Goal: Task Accomplishment & Management: Use online tool/utility

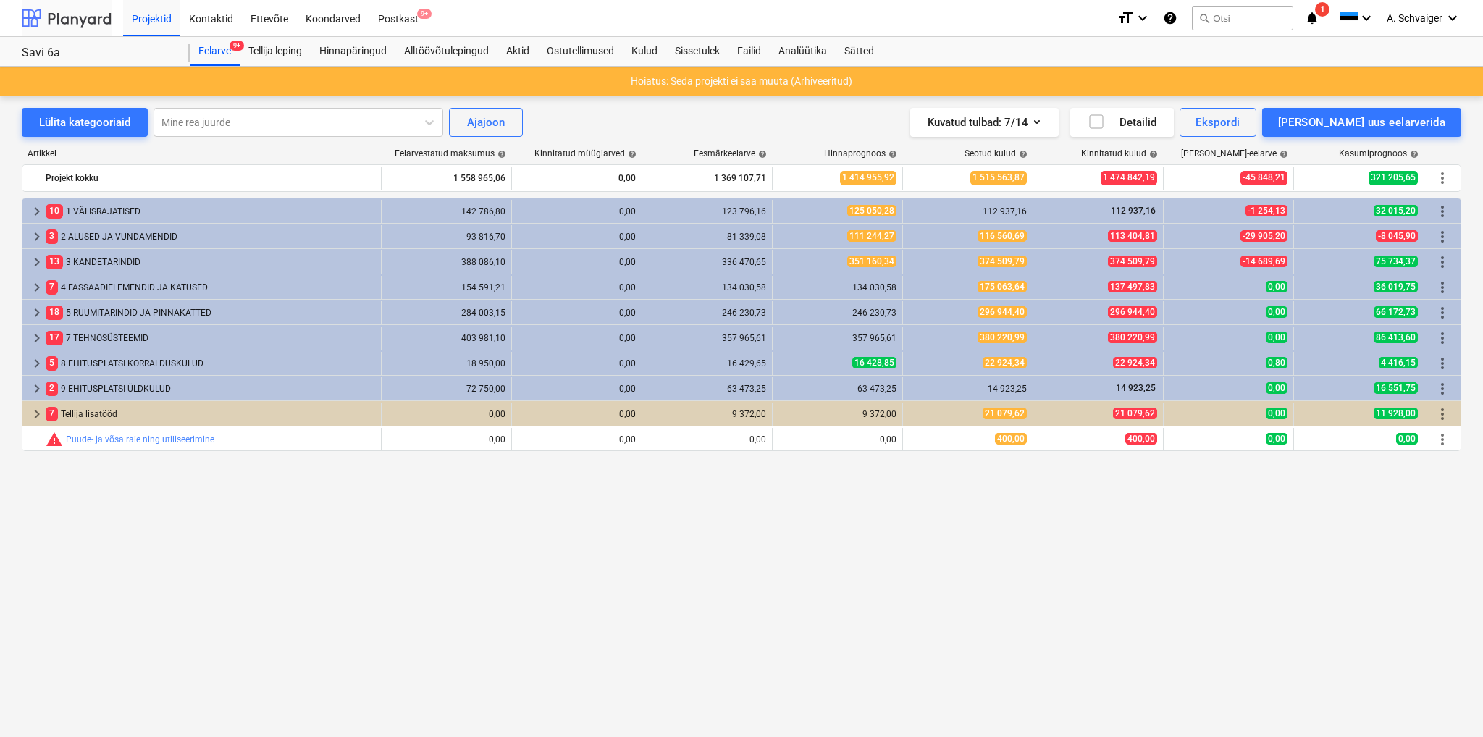
click at [78, 18] on div at bounding box center [67, 18] width 90 height 36
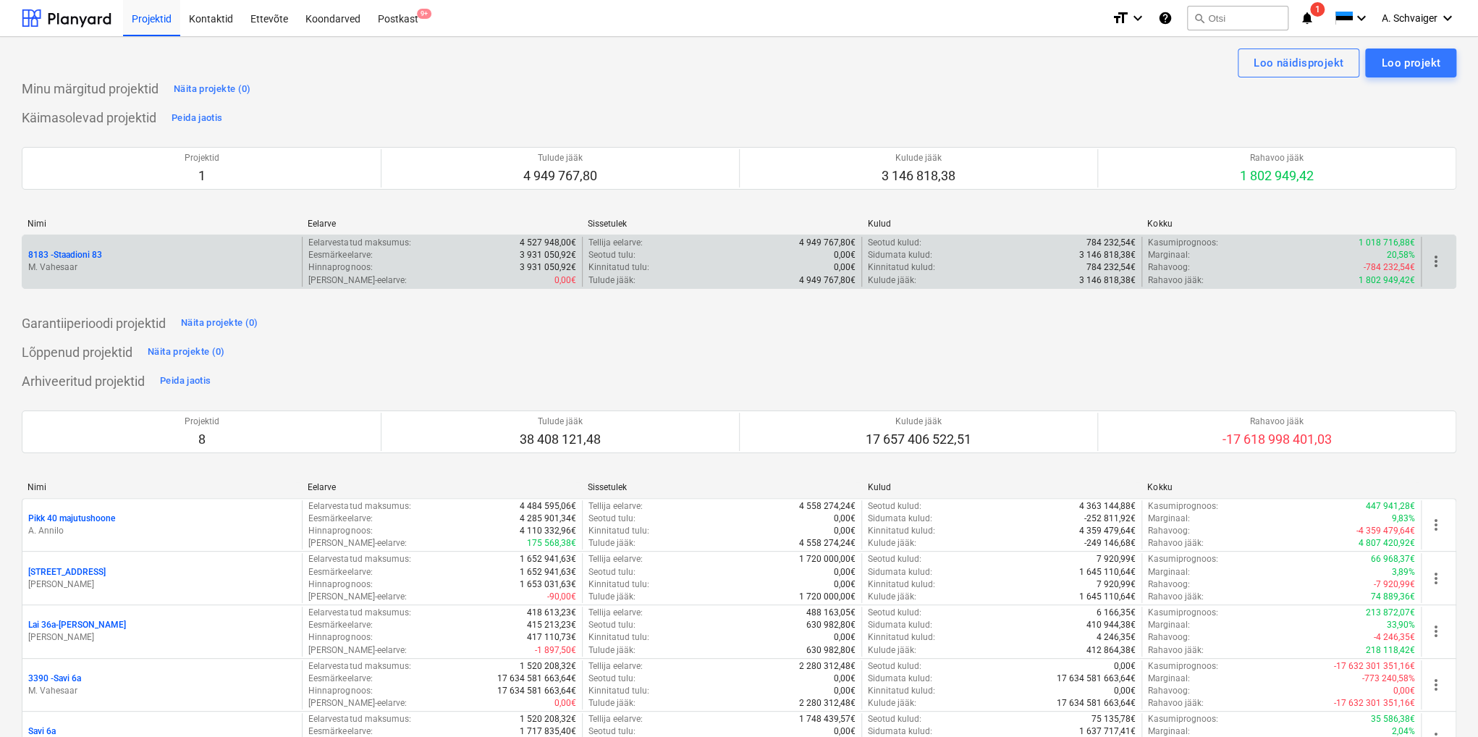
click at [113, 263] on p "M. Vahesaar" at bounding box center [162, 267] width 268 height 12
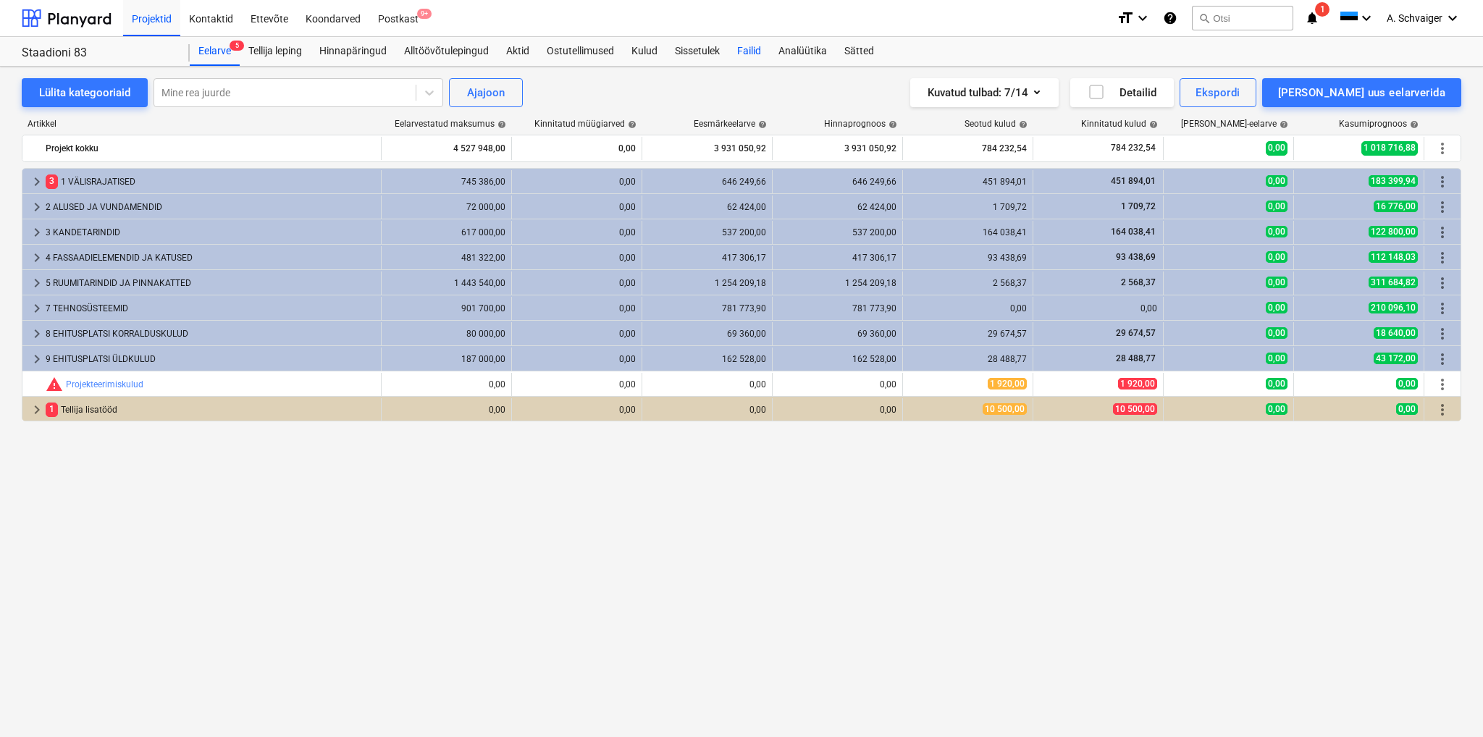
click at [753, 50] on div "Failid" at bounding box center [748, 51] width 41 height 29
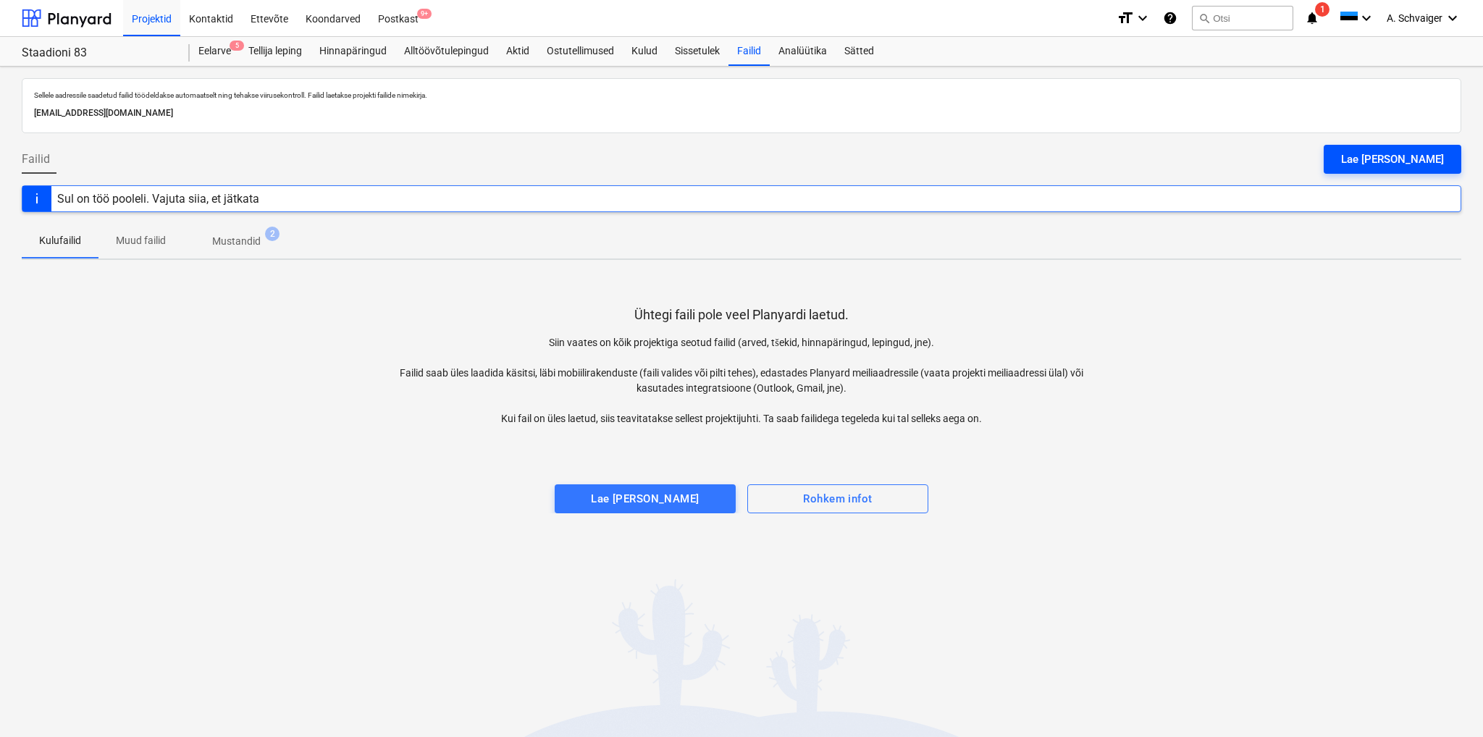
click at [1398, 158] on div "Lae [PERSON_NAME]" at bounding box center [1392, 159] width 103 height 19
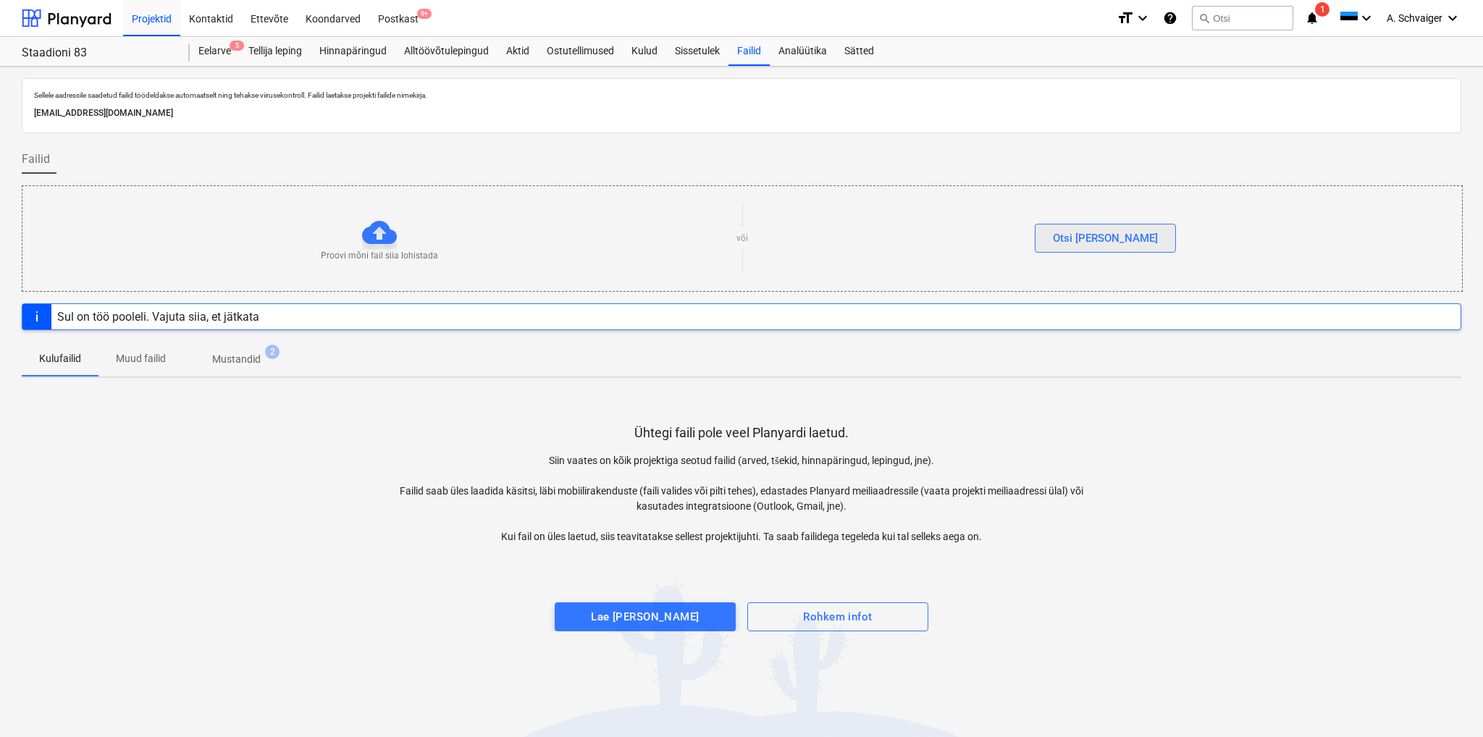
click at [1091, 242] on div "Otsi [PERSON_NAME]" at bounding box center [1105, 238] width 105 height 19
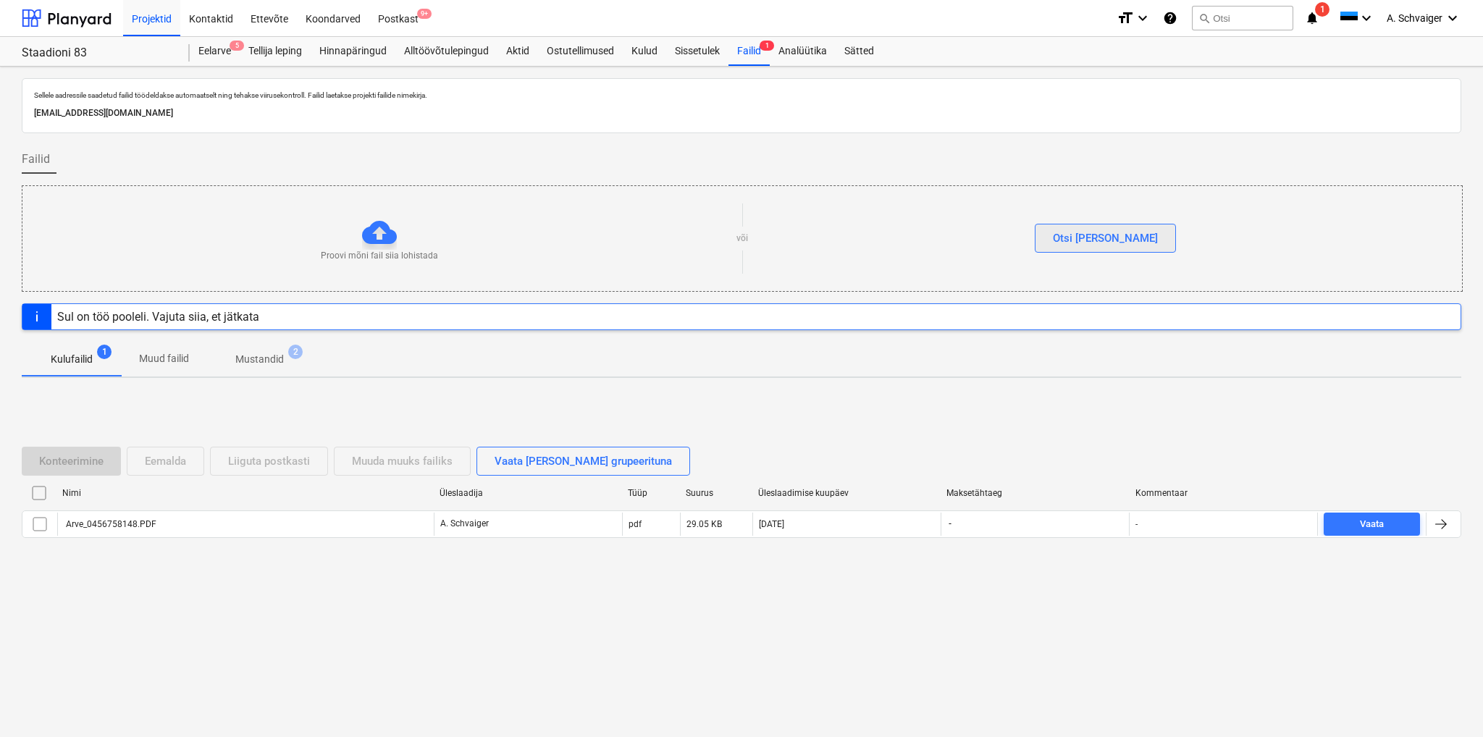
click at [1095, 240] on div "Otsi [PERSON_NAME]" at bounding box center [1105, 238] width 105 height 19
